Goal: Obtain resource: Download file/media

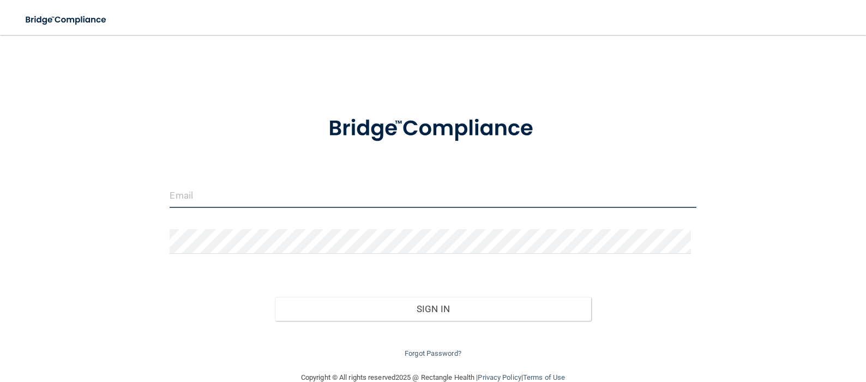
click at [205, 199] on input "email" at bounding box center [433, 195] width 526 height 25
type input "[EMAIL_ADDRESS][DOMAIN_NAME]"
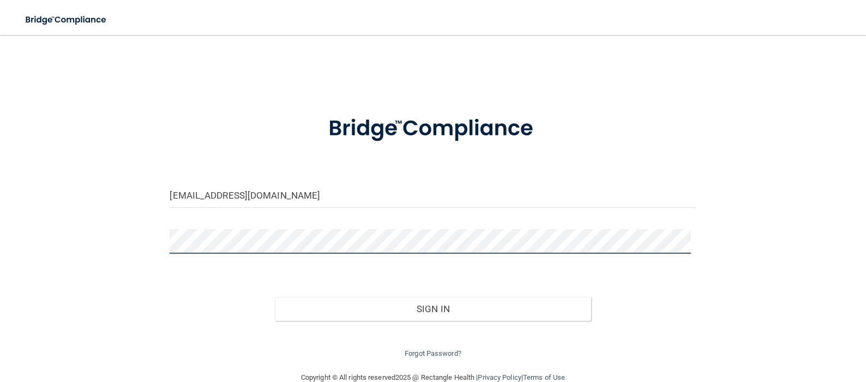
click at [275, 297] on button "Sign In" at bounding box center [433, 309] width 316 height 24
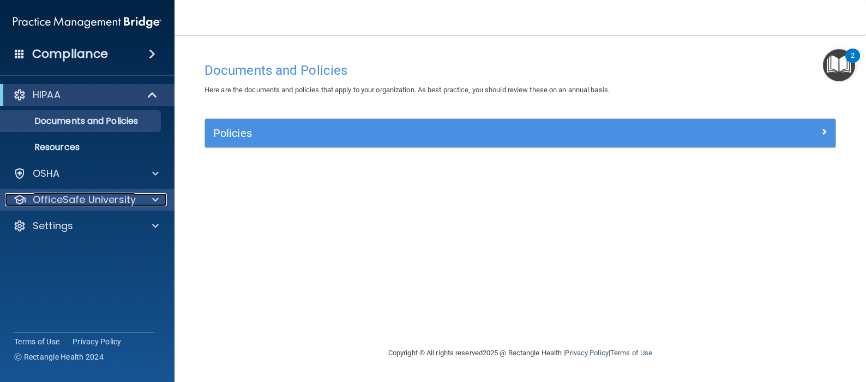
click at [115, 202] on p "OfficeSafe University" at bounding box center [84, 199] width 103 height 13
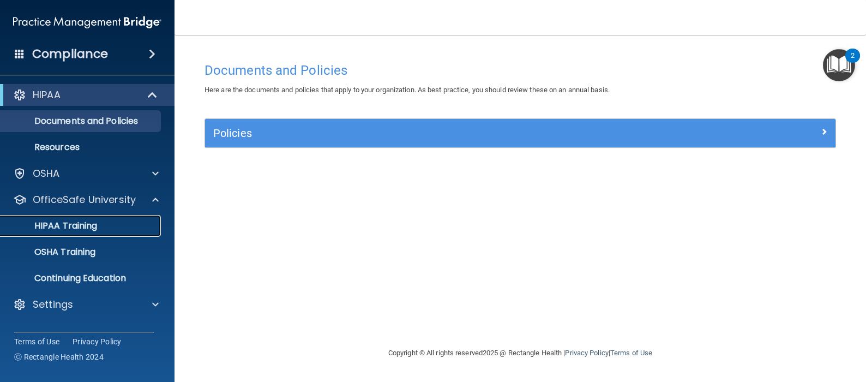
click at [88, 227] on p "HIPAA Training" at bounding box center [52, 225] width 90 height 11
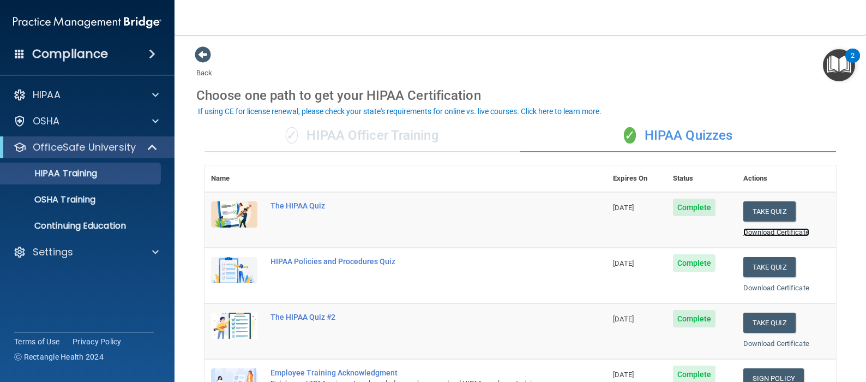
click at [747, 233] on link "Download Certificate" at bounding box center [777, 232] width 66 height 8
click at [781, 290] on link "Download Certificate" at bounding box center [777, 288] width 66 height 8
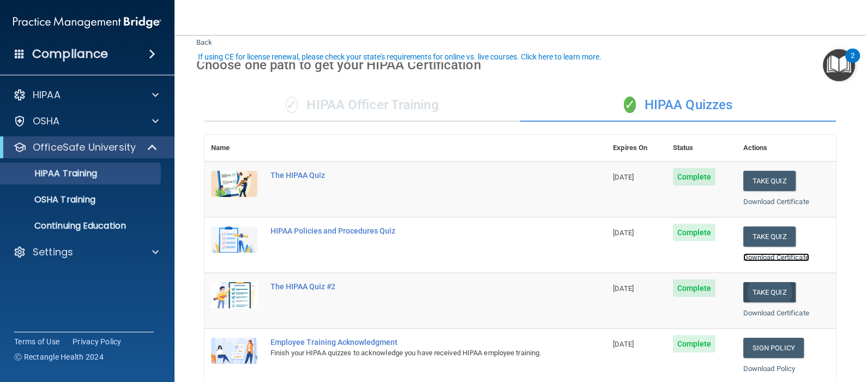
scroll to position [55, 0]
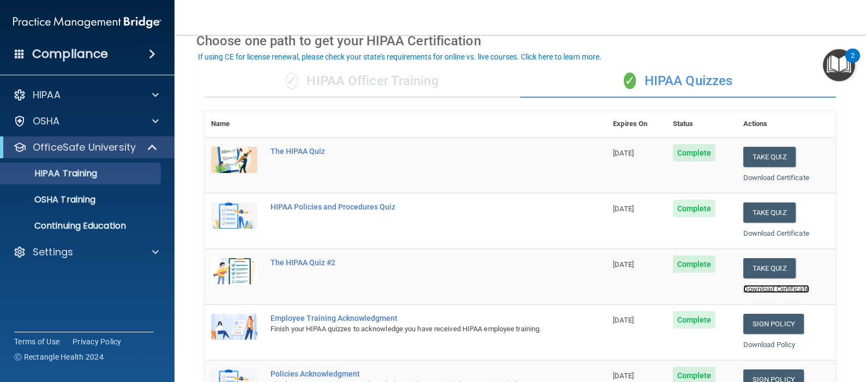
click at [777, 286] on link "Download Certificate" at bounding box center [777, 289] width 66 height 8
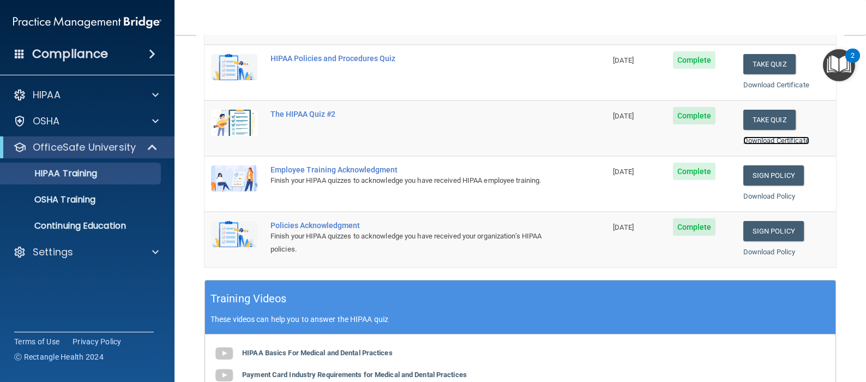
scroll to position [218, 0]
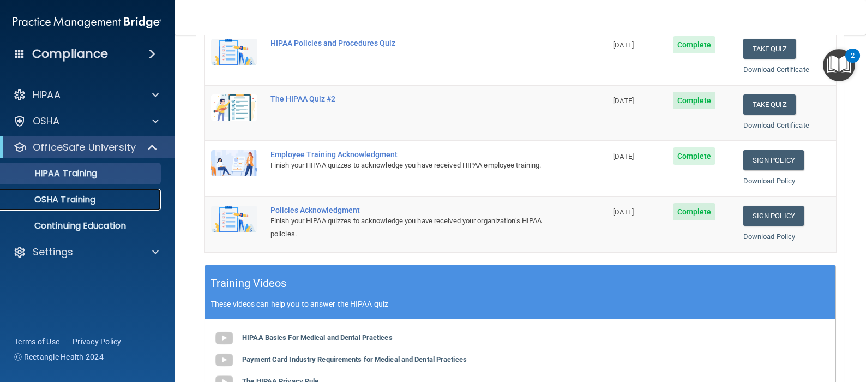
click at [69, 196] on p "OSHA Training" at bounding box center [51, 199] width 88 height 11
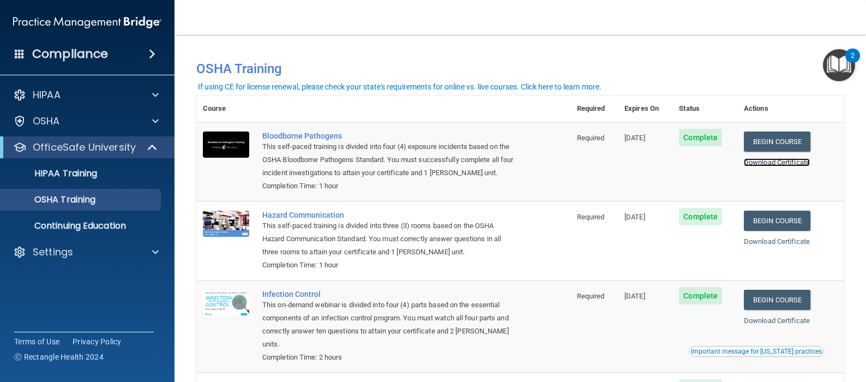
click at [769, 160] on link "Download Certificate" at bounding box center [777, 162] width 66 height 8
click at [792, 243] on link "Download Certificate" at bounding box center [777, 241] width 66 height 8
click at [766, 321] on link "Download Certificate" at bounding box center [777, 320] width 66 height 8
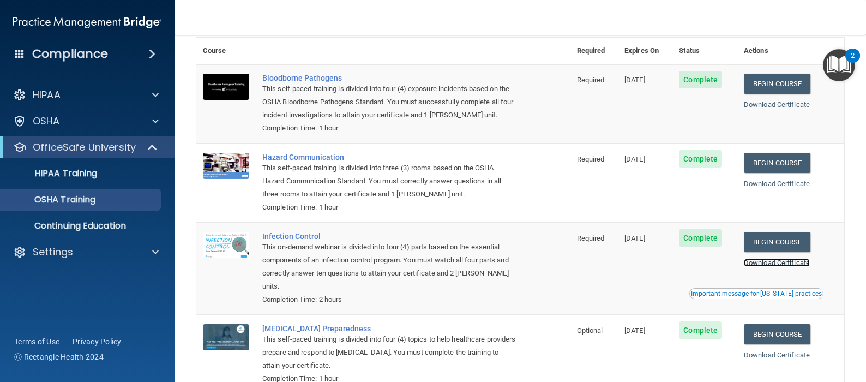
scroll to position [129, 0]
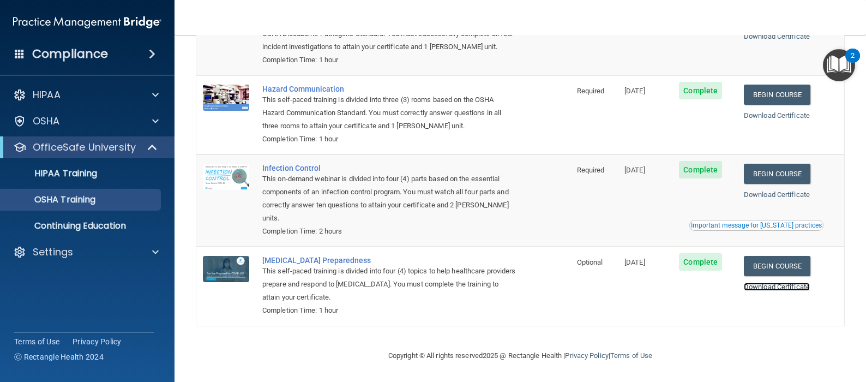
click at [783, 285] on link "Download Certificate" at bounding box center [777, 287] width 66 height 8
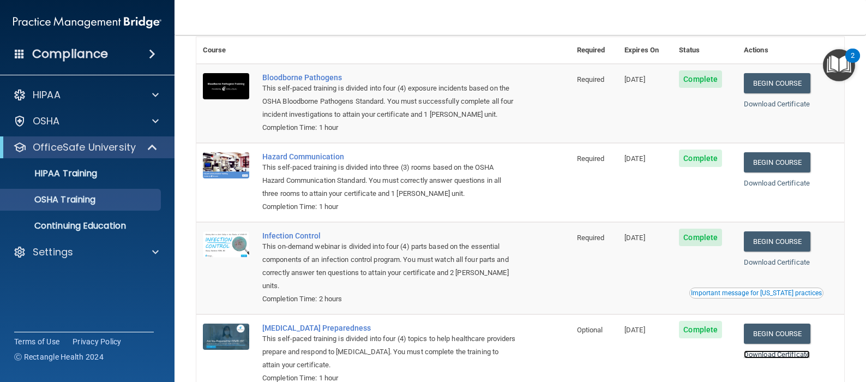
scroll to position [0, 0]
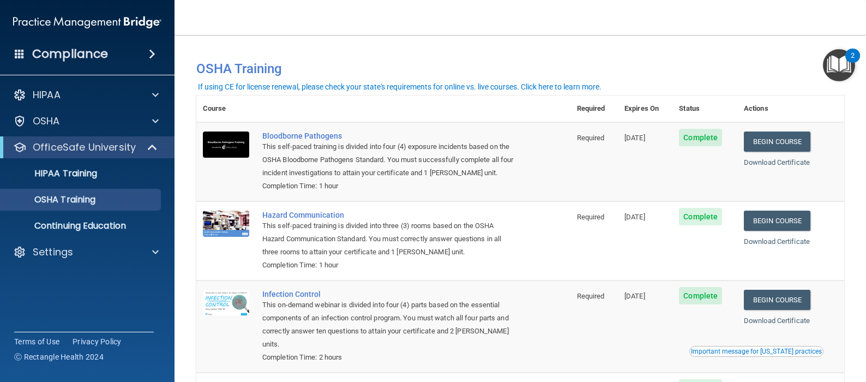
click at [155, 55] on span at bounding box center [152, 53] width 7 height 13
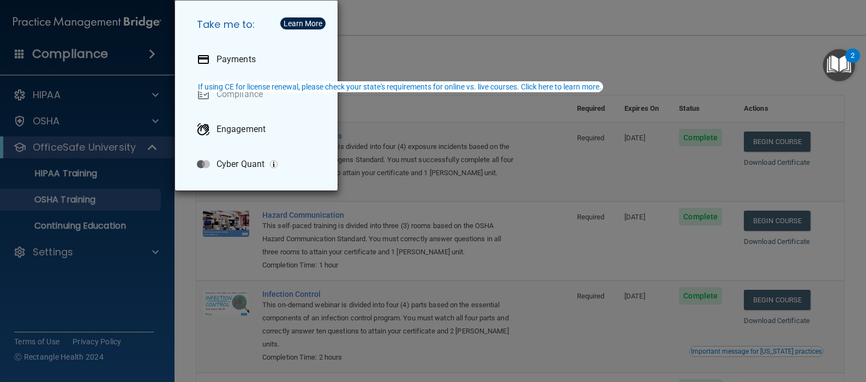
drag, startPoint x: 616, startPoint y: 289, endPoint x: 607, endPoint y: 284, distance: 10.5
click at [619, 289] on div "Take me to: Payments Compliance Engagement Cyber Quant" at bounding box center [433, 191] width 866 height 382
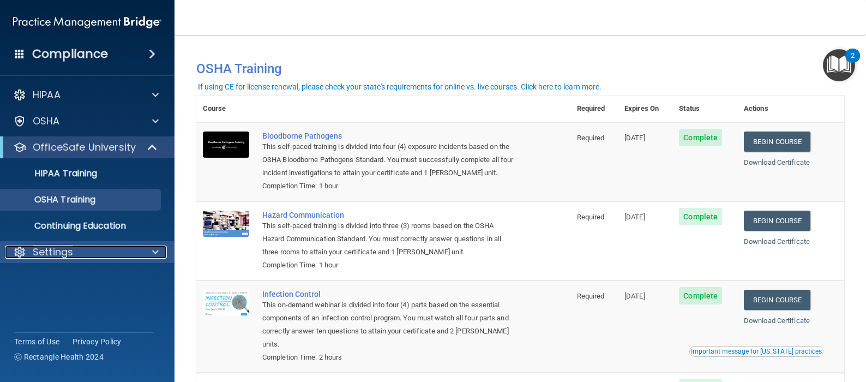
click at [155, 253] on span at bounding box center [155, 251] width 7 height 13
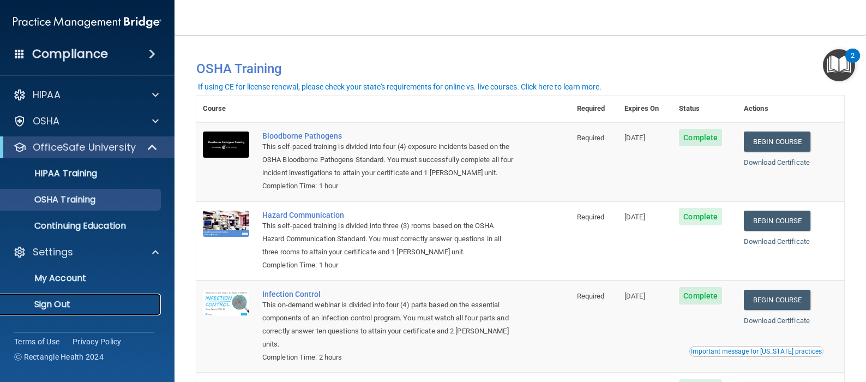
click at [61, 300] on p "Sign Out" at bounding box center [81, 304] width 149 height 11
